Goal: Transaction & Acquisition: Purchase product/service

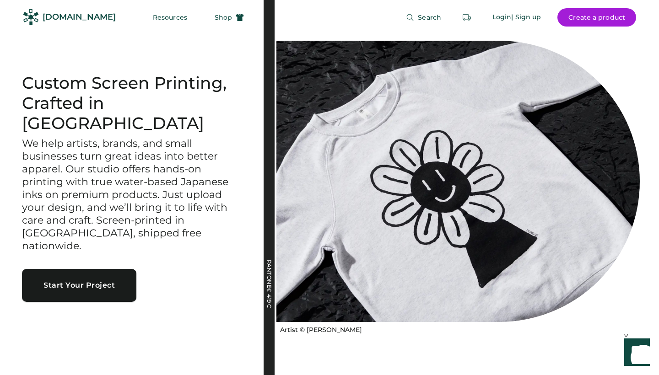
click at [111, 269] on button "Start Your Project" at bounding box center [79, 285] width 114 height 33
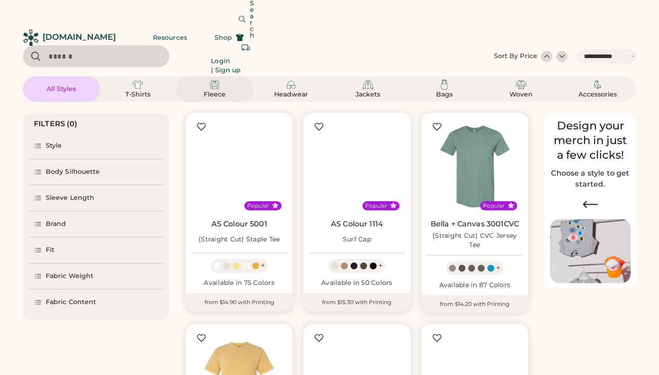
select select "*****"
select select "*"
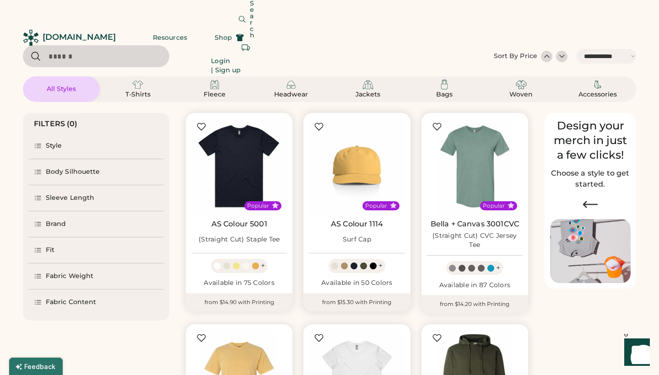
scroll to position [198, 0]
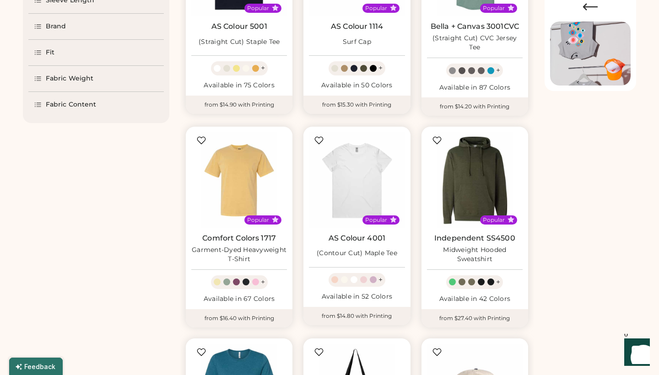
select select "*****"
select select "*"
click at [473, 132] on img at bounding box center [475, 180] width 96 height 96
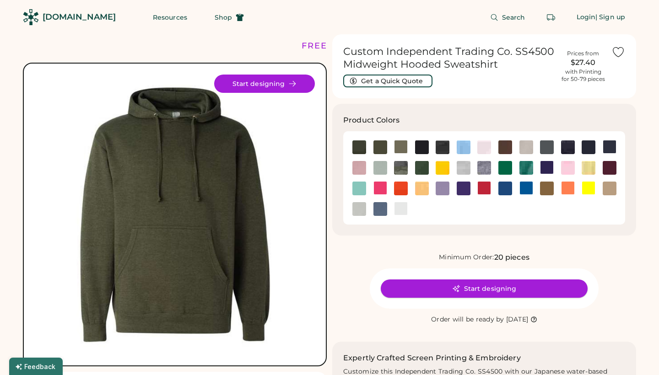
click at [470, 205] on div at bounding box center [484, 178] width 271 height 82
click at [465, 291] on button "Start designing" at bounding box center [484, 289] width 207 height 18
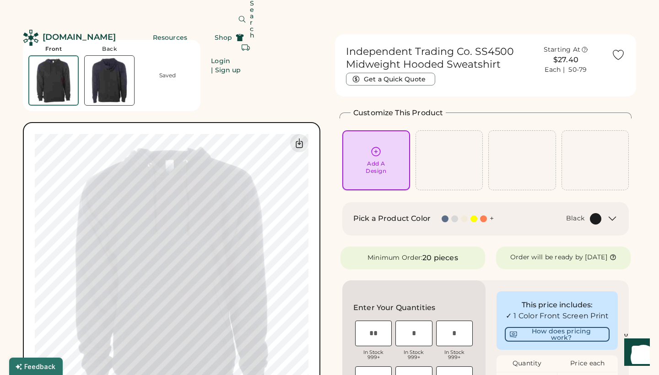
click at [391, 152] on div "Add A Design" at bounding box center [376, 160] width 55 height 29
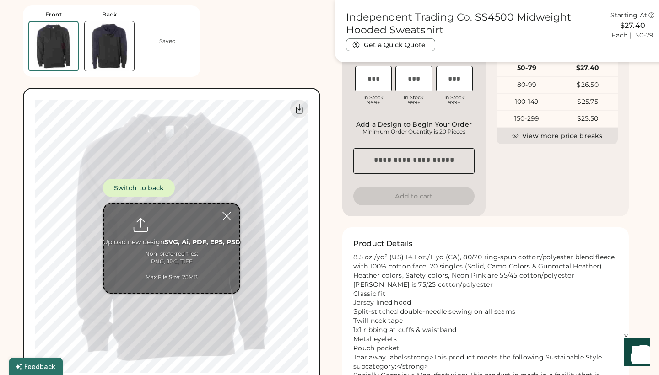
scroll to position [346, 0]
click at [228, 211] on div at bounding box center [227, 216] width 16 height 16
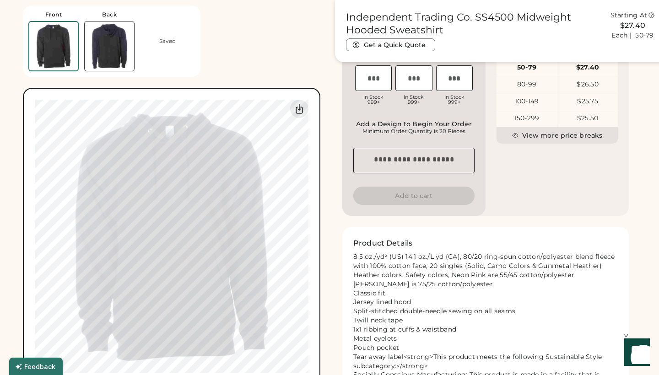
click at [112, 41] on img at bounding box center [109, 46] width 49 height 49
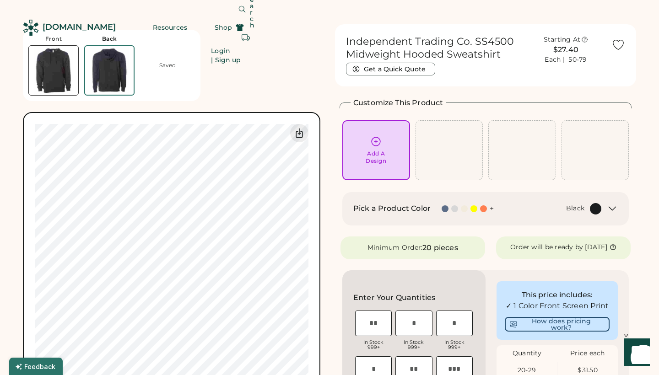
scroll to position [9, 0]
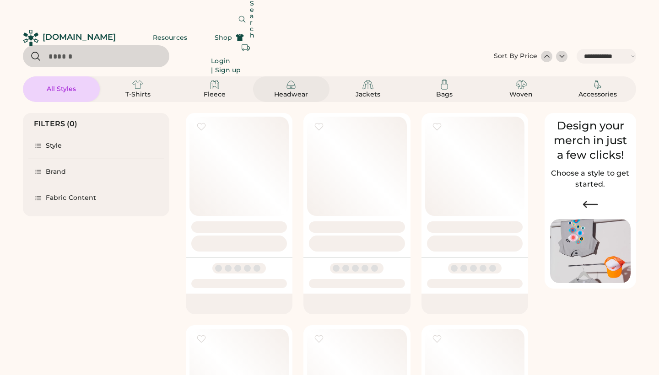
select select "*****"
select select "*"
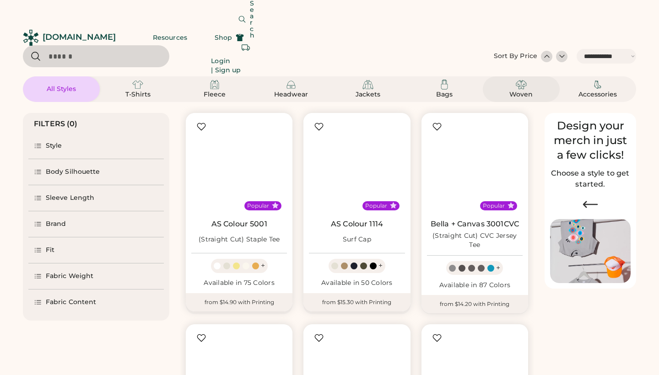
click at [533, 89] on div "Woven" at bounding box center [521, 89] width 55 height 20
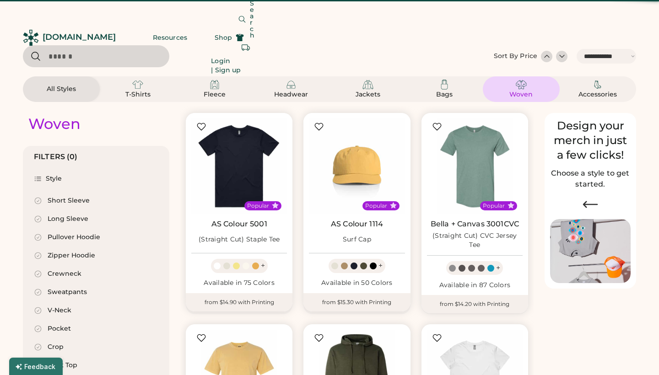
scroll to position [284, 0]
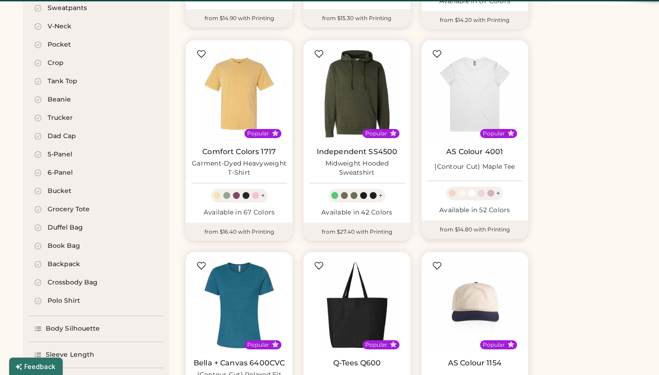
click at [535, 91] on div "Woven FILTERS (0) Style Short Sleeve Long Sleeve Pullover Hoodie Zipper Hoodie …" at bounding box center [329, 260] width 613 height 884
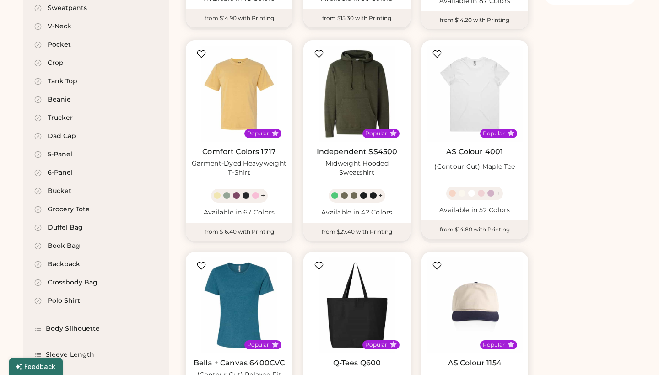
scroll to position [0, 0]
select select "*****"
select select "*"
click at [369, 142] on div "Popular AS Colour 5001 (Straight Cut) Staple Tee + Available in 75 Colors from …" at bounding box center [356, 245] width 353 height 846
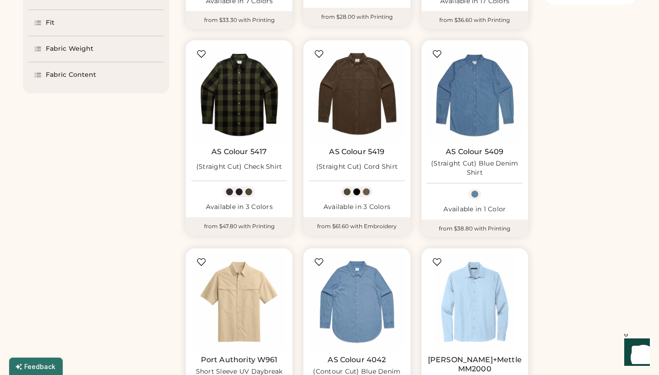
scroll to position [673, 0]
